Goal: Task Accomplishment & Management: Complete application form

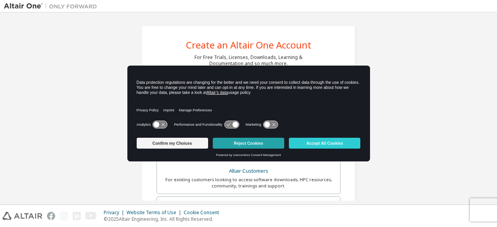
click at [243, 143] on button "Reject Cookies" at bounding box center [249, 143] width 72 height 11
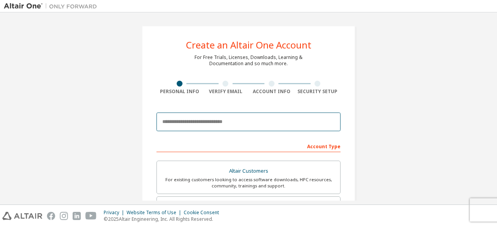
click at [190, 129] on input "email" at bounding box center [249, 122] width 184 height 19
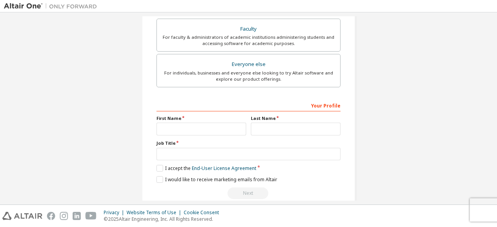
scroll to position [225, 0]
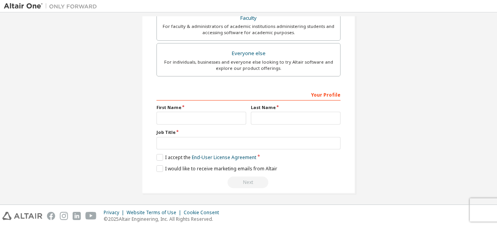
type input "**********"
click at [191, 117] on input "text" at bounding box center [202, 118] width 90 height 13
type input "*"
type input "**********"
click at [280, 120] on input "text" at bounding box center [296, 118] width 90 height 13
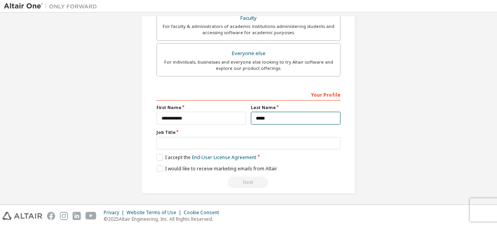
type input "*****"
drag, startPoint x: 166, startPoint y: 132, endPoint x: 162, endPoint y: 141, distance: 9.7
click at [162, 141] on div "Job Title" at bounding box center [249, 139] width 184 height 20
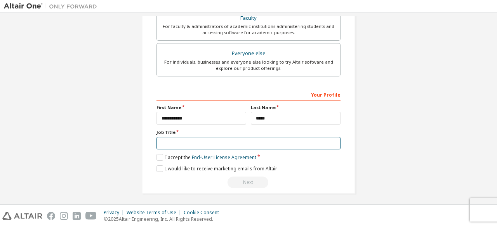
click at [162, 141] on input "text" at bounding box center [249, 143] width 184 height 13
type input "**********"
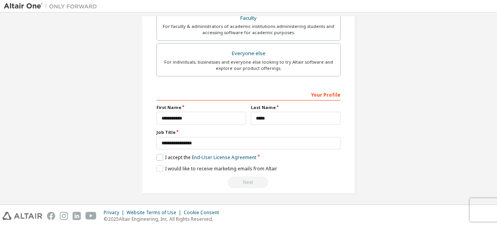
click at [157, 155] on label "I accept the End-User License Agreement" at bounding box center [207, 157] width 100 height 7
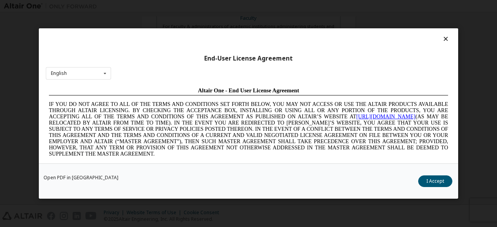
scroll to position [0, 0]
click at [434, 180] on button "I Accept" at bounding box center [436, 182] width 34 height 12
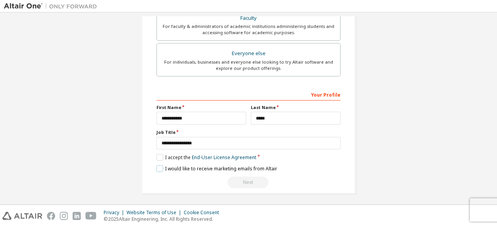
click at [159, 166] on label "I would like to receive marketing emails from Altair" at bounding box center [217, 169] width 121 height 7
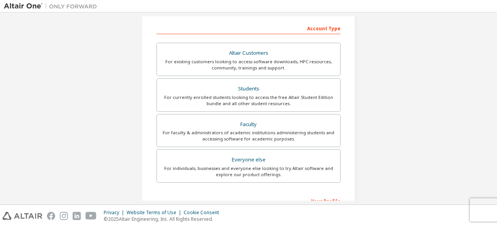
scroll to position [100, 0]
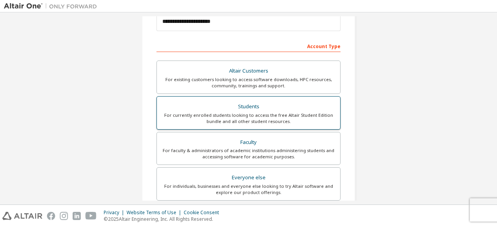
click at [244, 112] on div "For currently enrolled students looking to access the free Altair Student Editi…" at bounding box center [249, 118] width 174 height 12
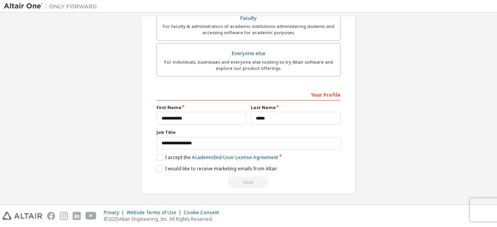
scroll to position [225, 0]
click at [159, 154] on label "I accept the Academic End-User License Agreement" at bounding box center [218, 157] width 122 height 7
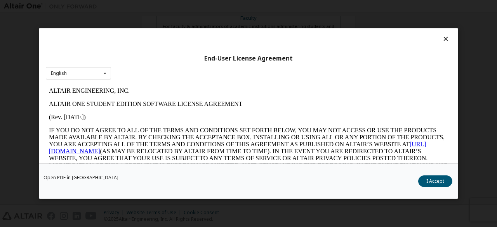
scroll to position [0, 0]
click at [431, 184] on button "I Accept" at bounding box center [436, 182] width 34 height 12
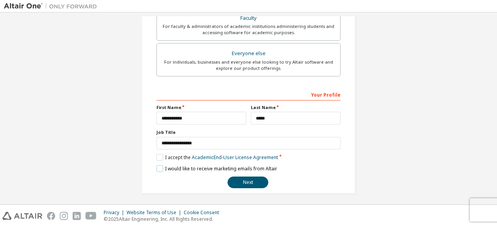
click at [159, 167] on label "I would like to receive marketing emails from Altair" at bounding box center [217, 169] width 121 height 7
click at [251, 184] on button "Next" at bounding box center [248, 183] width 41 height 12
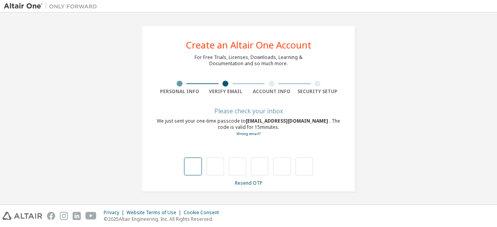
type input "*"
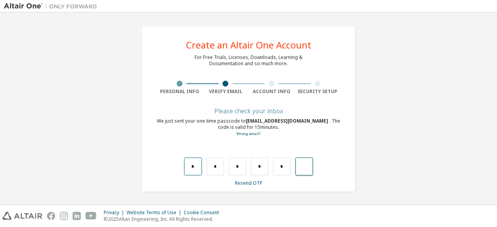
type input "*"
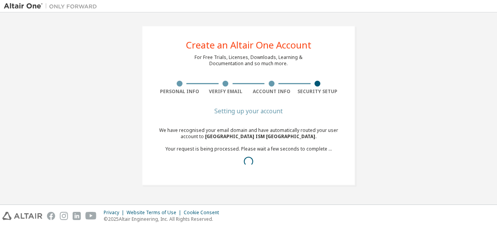
click at [190, 167] on div "We have recognised your email domain and have automatically routed your user ac…" at bounding box center [249, 149] width 184 height 44
